Goal: Communication & Community: Answer question/provide support

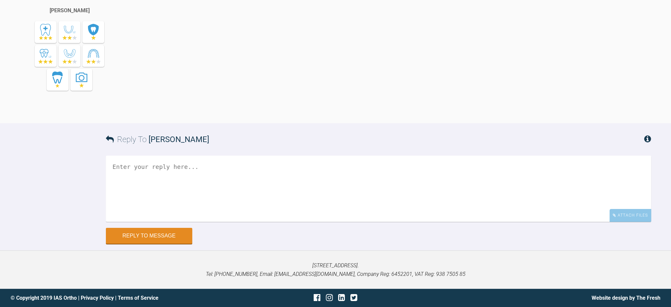
scroll to position [2555, 0]
click at [238, 209] on textarea at bounding box center [379, 189] width 546 height 66
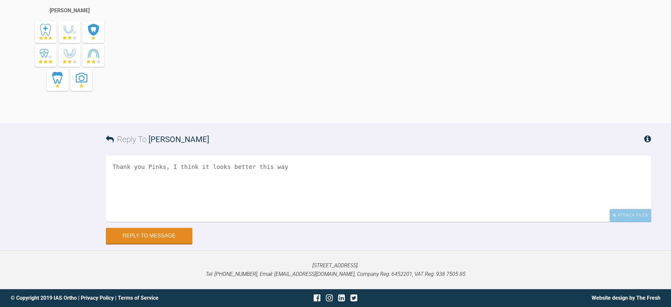
drag, startPoint x: 311, startPoint y: 195, endPoint x: 63, endPoint y: 187, distance: 247.8
click at [63, 187] on div "Reply To [PERSON_NAME] Thank you Pinks, I think it looks better this way Attach…" at bounding box center [335, 183] width 671 height 121
drag, startPoint x: 176, startPoint y: 166, endPoint x: 228, endPoint y: 171, distance: 52.9
click at [176, 166] on textarea "Thank you Pinks, I think it looks better this way" at bounding box center [379, 189] width 546 height 66
drag, startPoint x: 234, startPoint y: 173, endPoint x: 202, endPoint y: 171, distance: 32.6
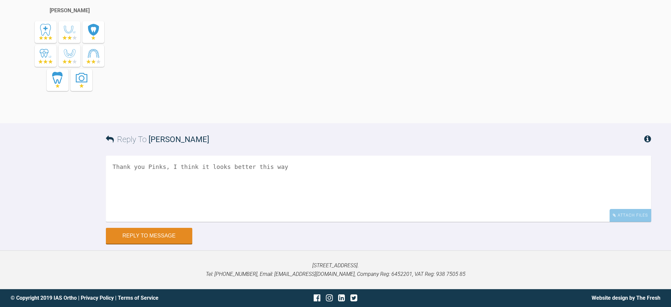
click at [234, 173] on textarea "Thank you Pinks, I think it looks better this way" at bounding box center [379, 189] width 546 height 66
click at [172, 171] on textarea "Thank you Pinks, I think it looks better this way" at bounding box center [379, 189] width 546 height 66
drag, startPoint x: 165, startPoint y: 169, endPoint x: 337, endPoint y: 162, distance: 172.0
click at [337, 162] on textarea "Thank you Pinks, I think it looks better this way" at bounding box center [379, 189] width 546 height 66
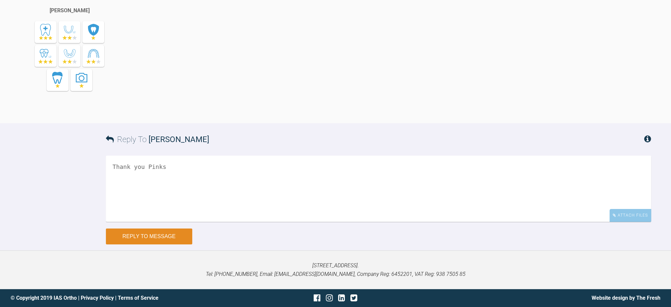
type textarea "Thank you Pinks"
click at [166, 244] on button "Reply to Message" at bounding box center [149, 236] width 86 height 16
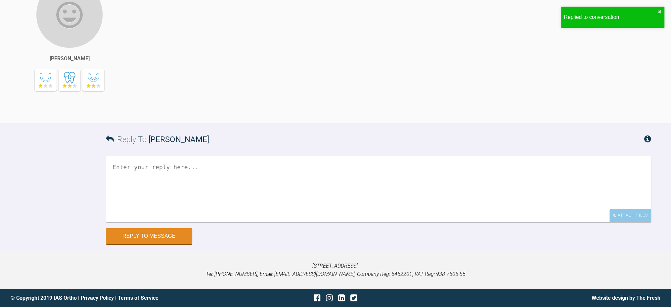
scroll to position [2627, 0]
